Goal: Find specific page/section: Find specific page/section

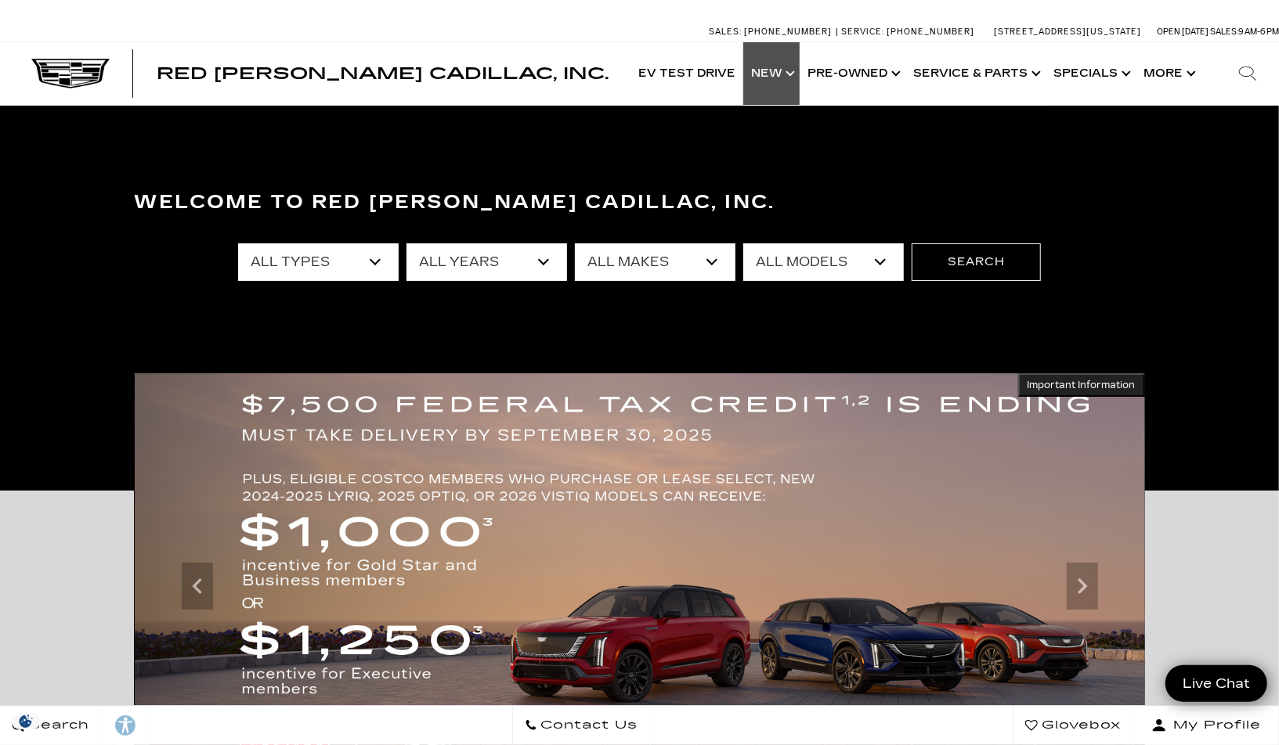
click at [770, 74] on link "Show New" at bounding box center [771, 73] width 56 height 63
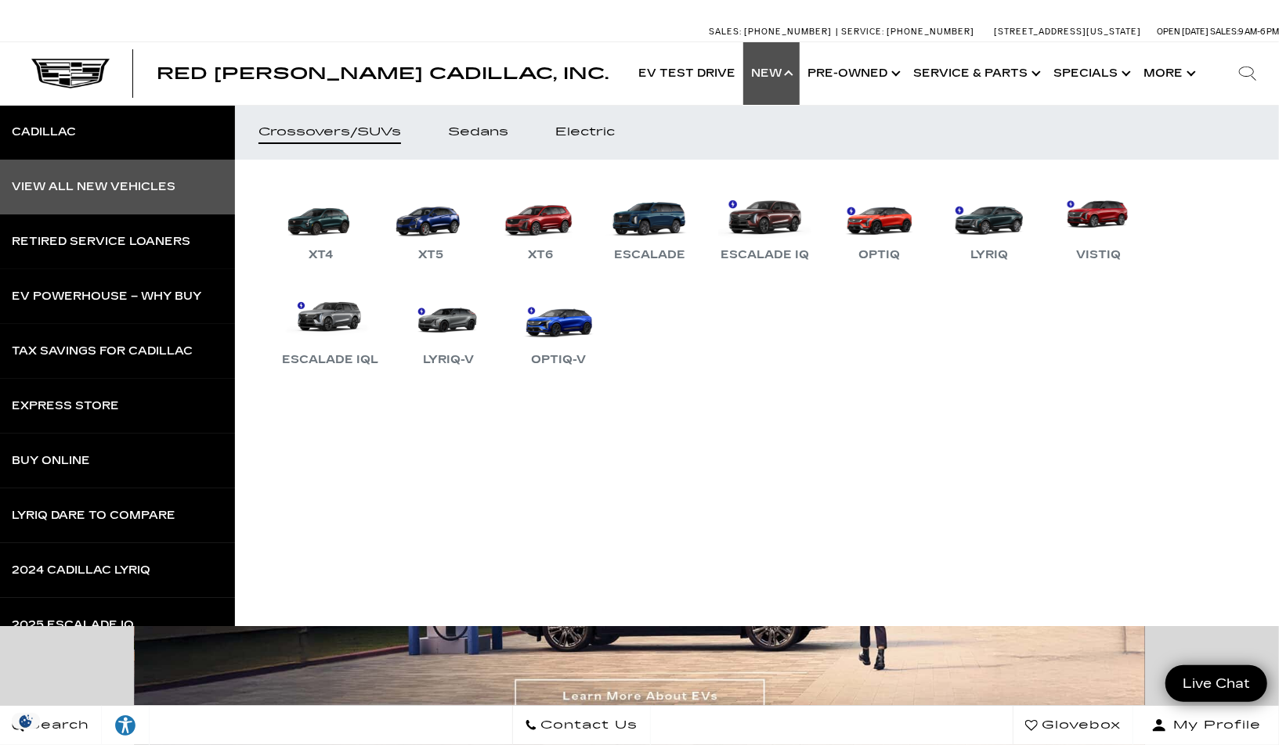
click at [119, 183] on div "View All New Vehicles" at bounding box center [94, 187] width 164 height 11
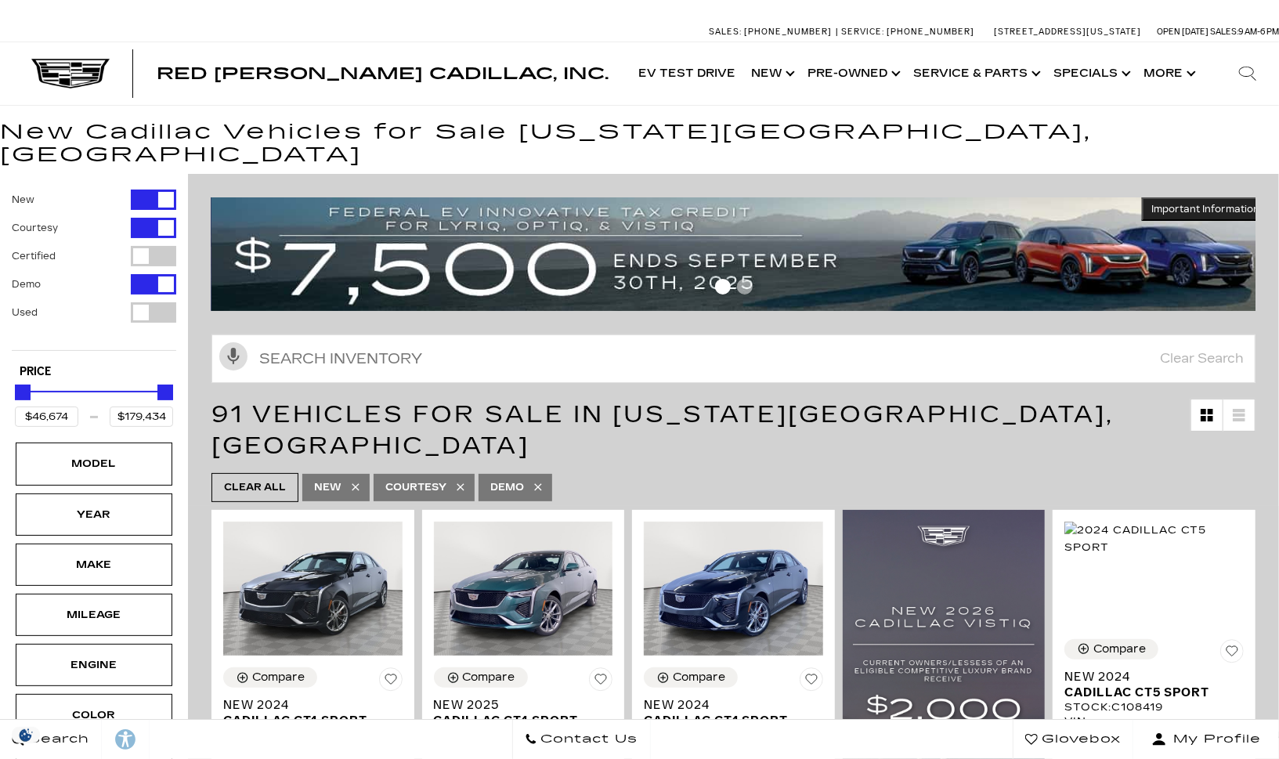
type input "C306035"
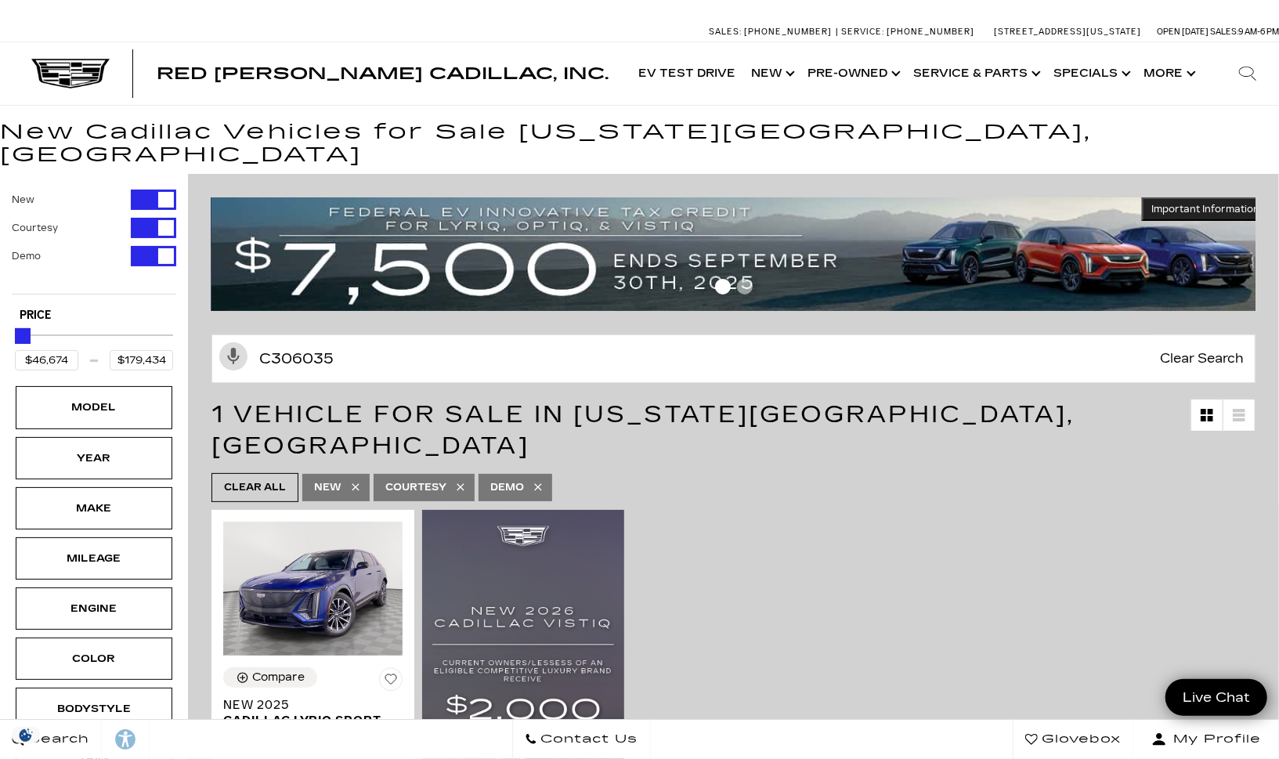
type input "$61,446"
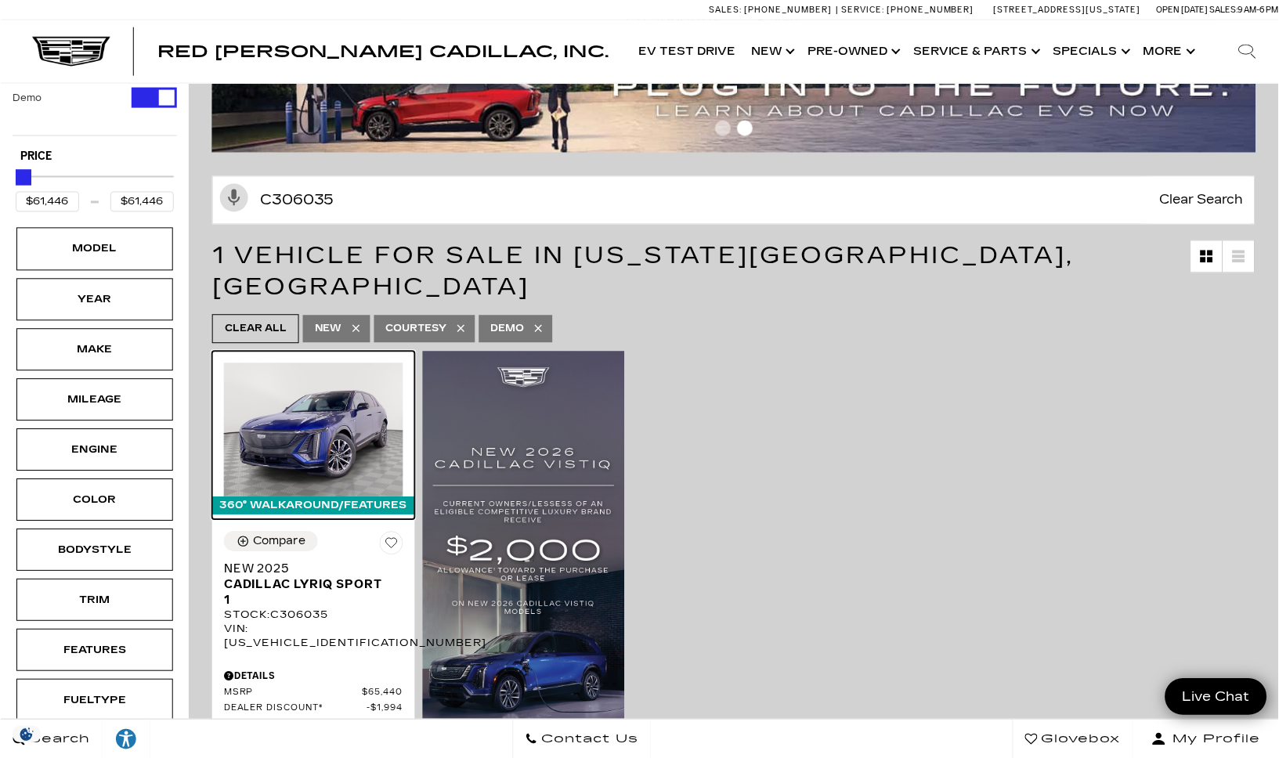
scroll to position [161, 0]
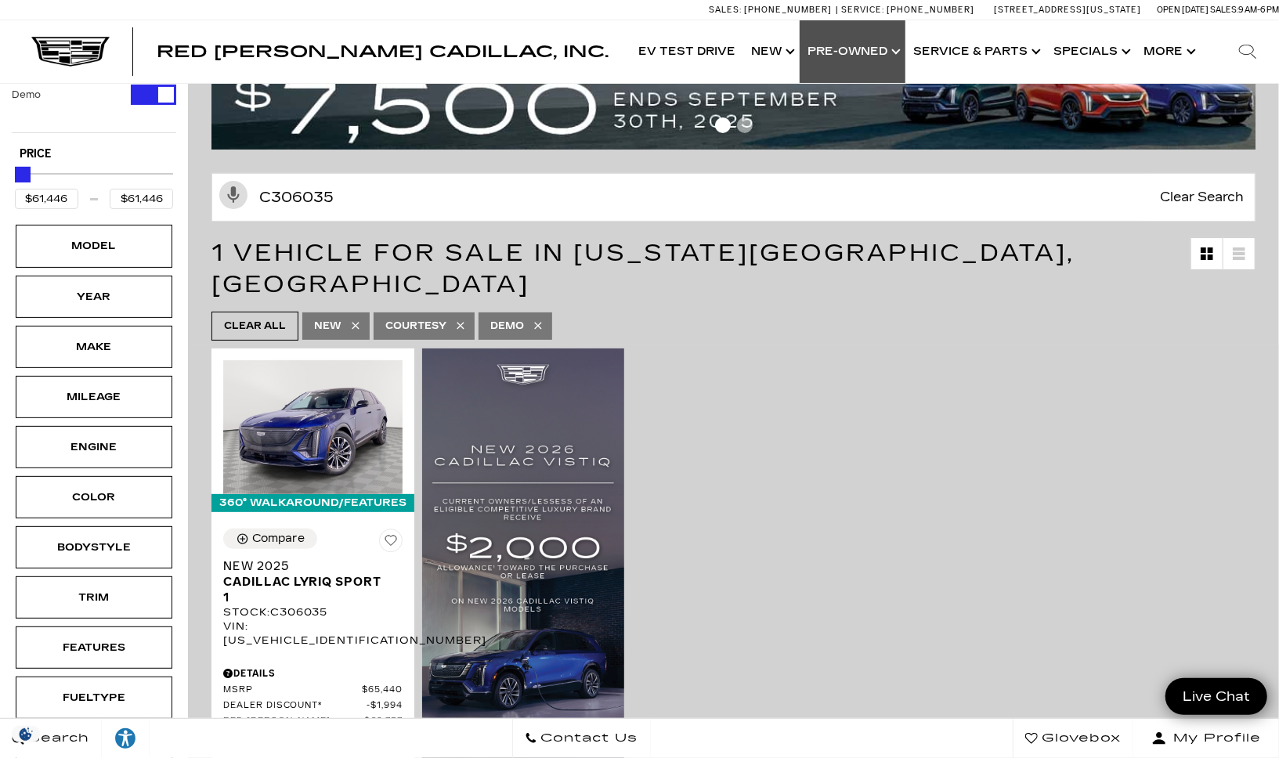
drag, startPoint x: 446, startPoint y: 368, endPoint x: 881, endPoint y: 25, distance: 553.7
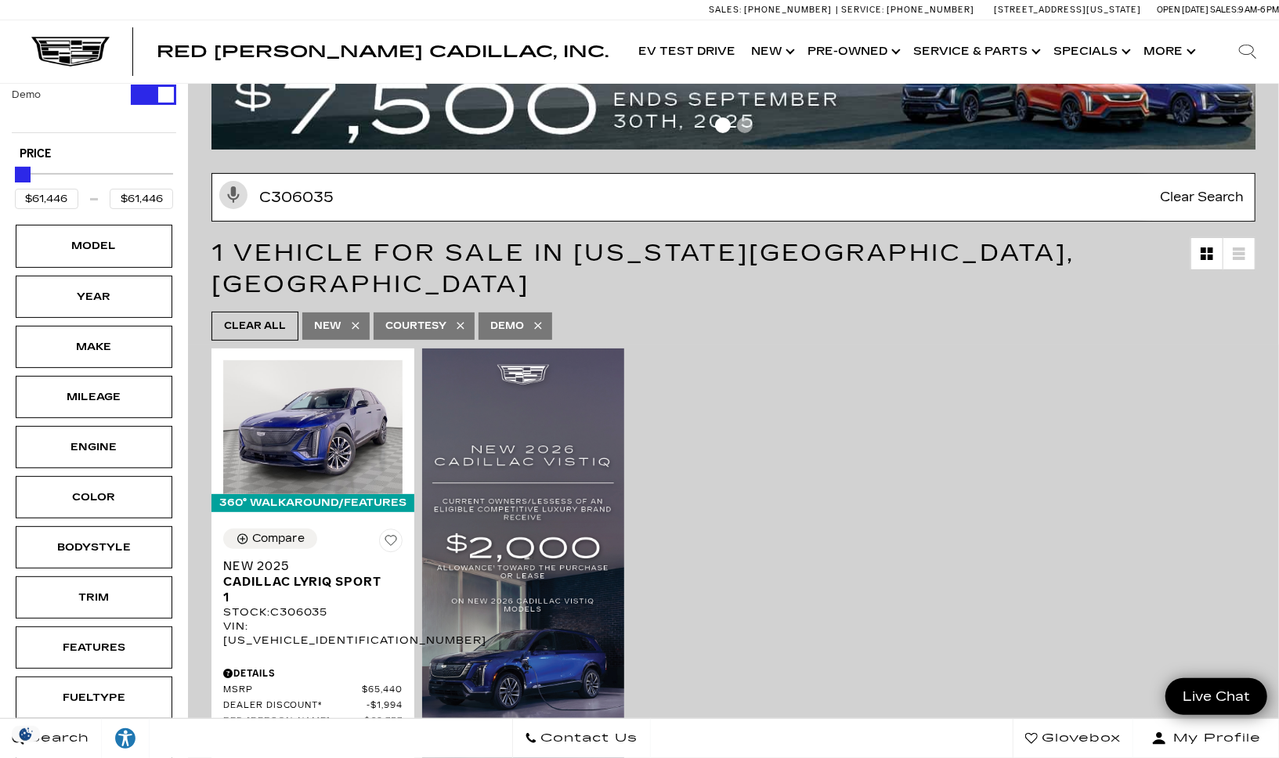
click at [323, 178] on input "C306035" at bounding box center [733, 197] width 1044 height 49
paste input "212557X"
type input "C212557X"
type input "$55,679"
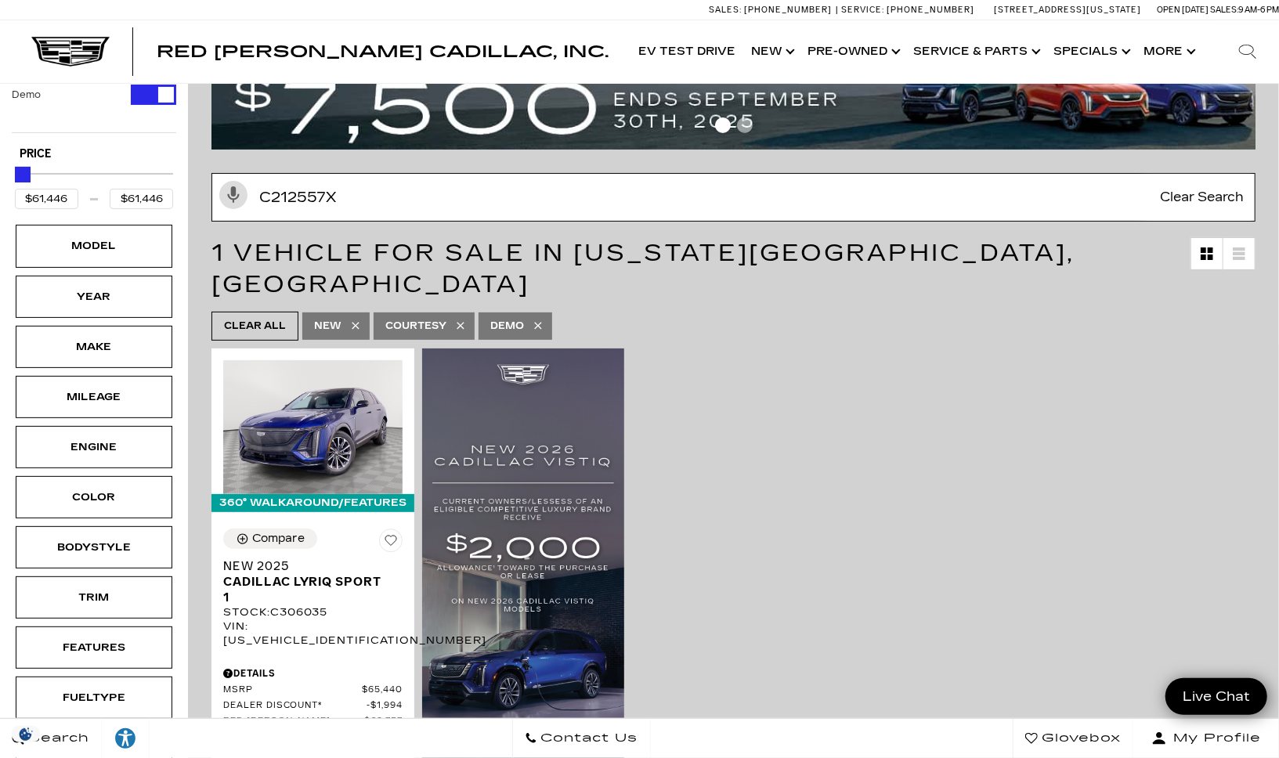
type input "$55,679"
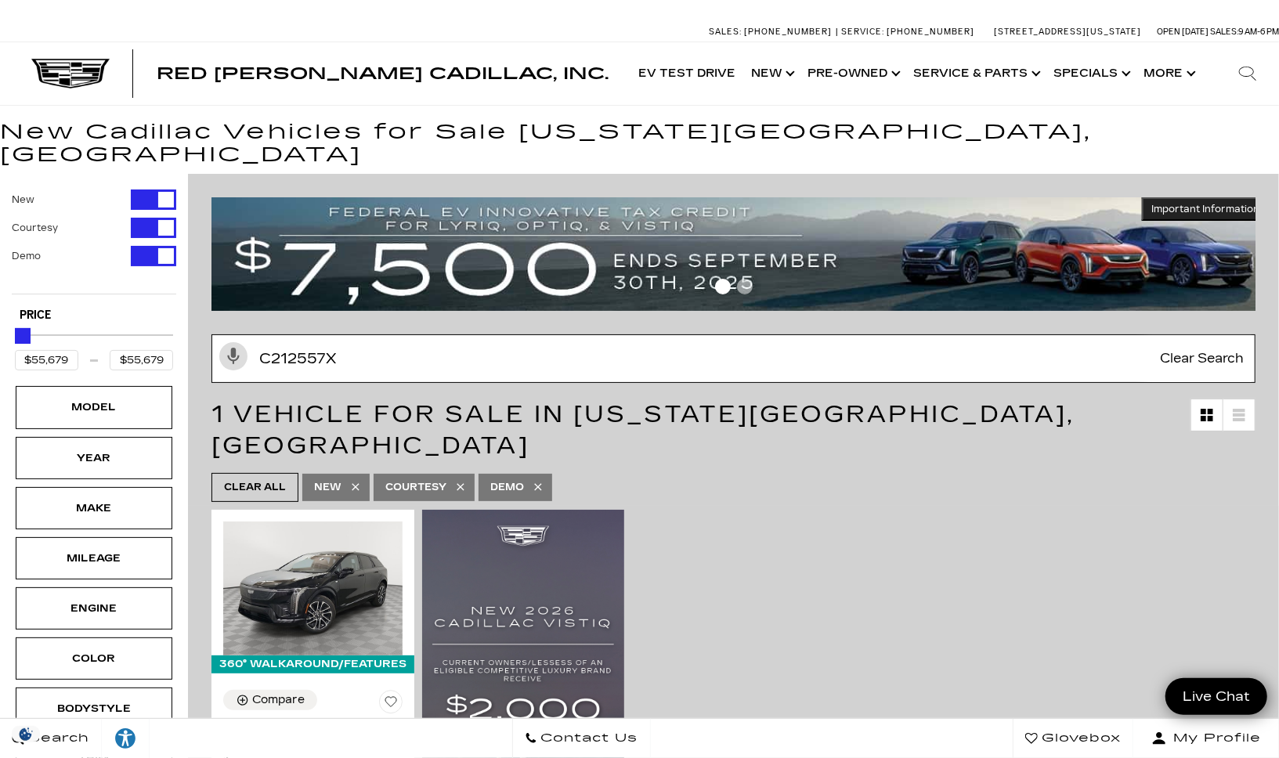
click at [446, 341] on input "C212557X" at bounding box center [733, 358] width 1044 height 49
paste input "709048"
type input "C709048"
type input "$80,990"
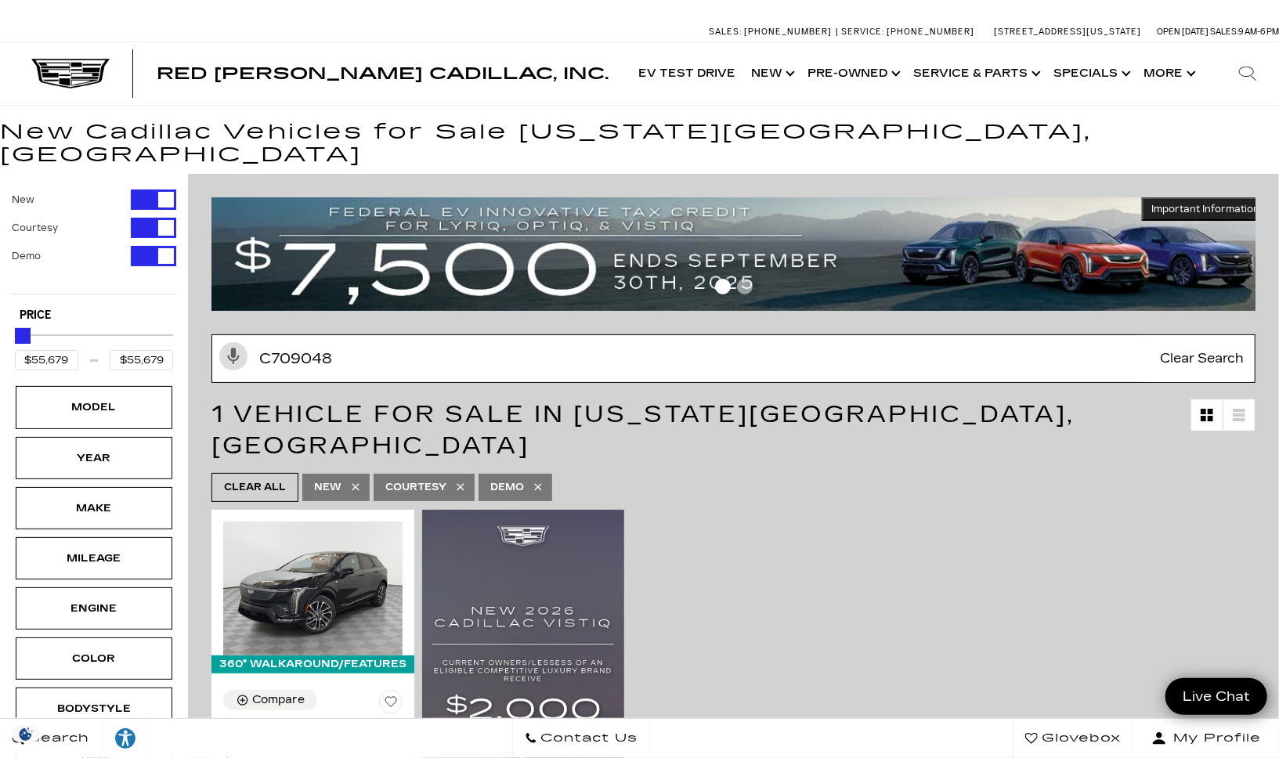
type input "$80,990"
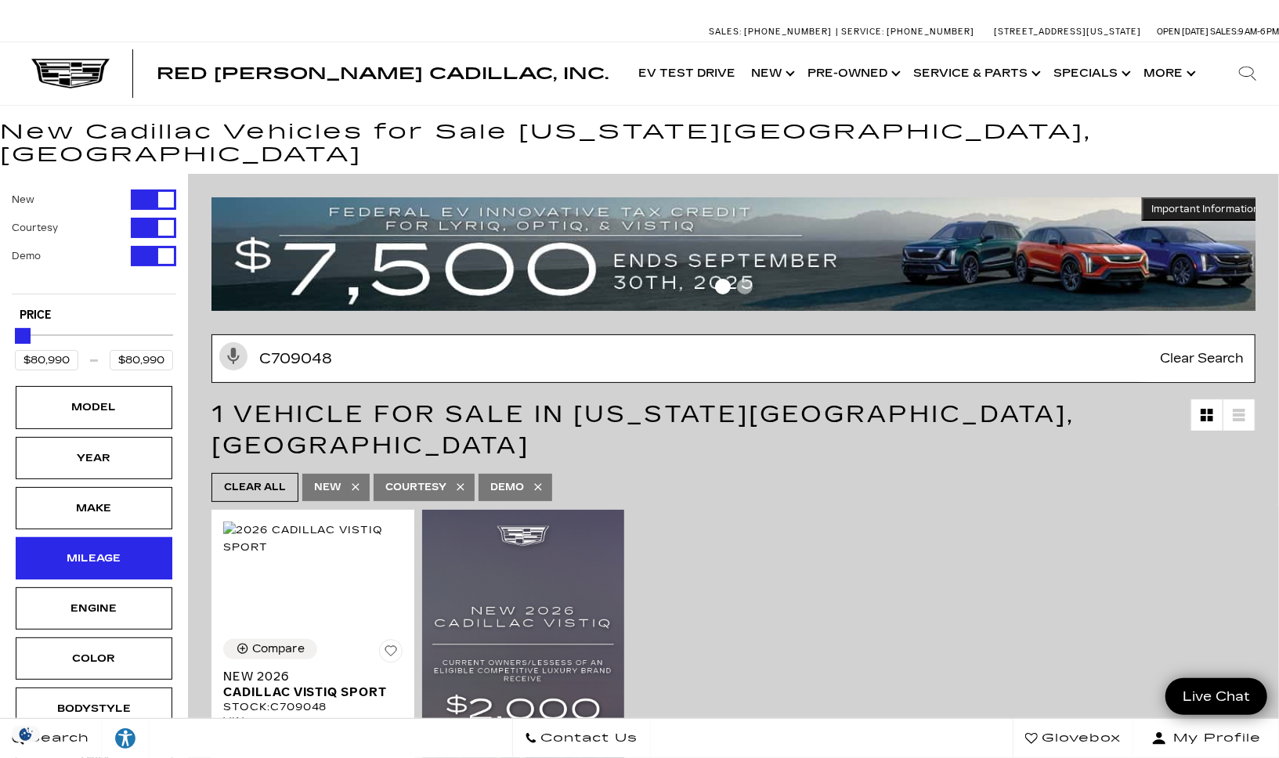
type input "C709048"
